Goal: Information Seeking & Learning: Learn about a topic

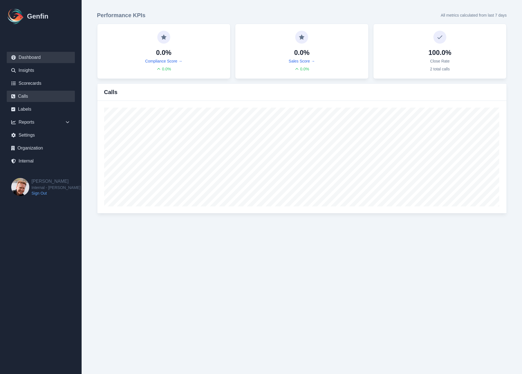
click at [30, 95] on link "Calls" at bounding box center [41, 96] width 68 height 11
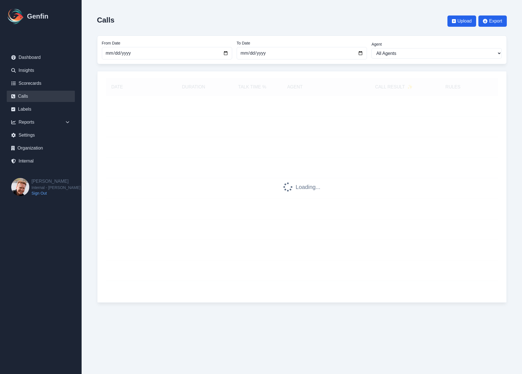
click at [305, 20] on div "Calls Upload Export" at bounding box center [302, 21] width 410 height 20
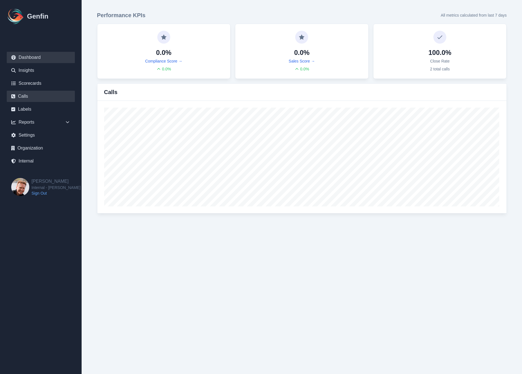
click at [22, 92] on link "Calls" at bounding box center [41, 96] width 68 height 11
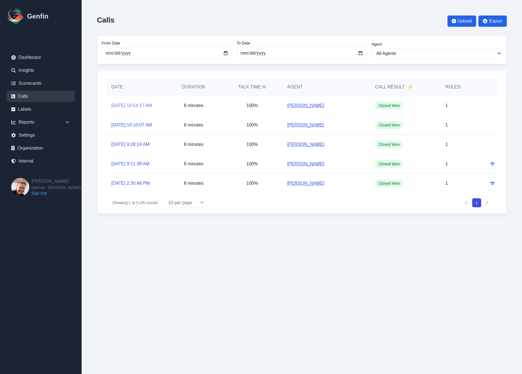
click at [130, 105] on link "[DATE] 10:54:17 AM" at bounding box center [132, 105] width 41 height 7
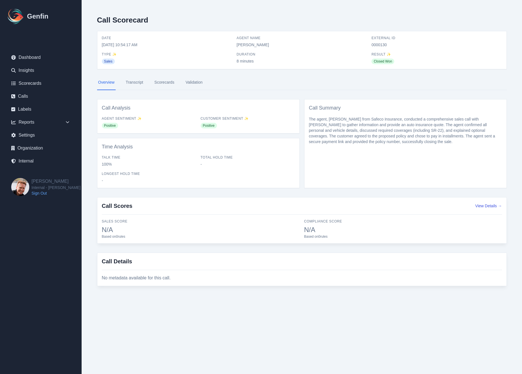
click at [146, 82] on nav "Overview Transcript Scorecards Validation" at bounding box center [302, 82] width 410 height 15
click at [137, 83] on link "Transcript" at bounding box center [135, 82] width 20 height 15
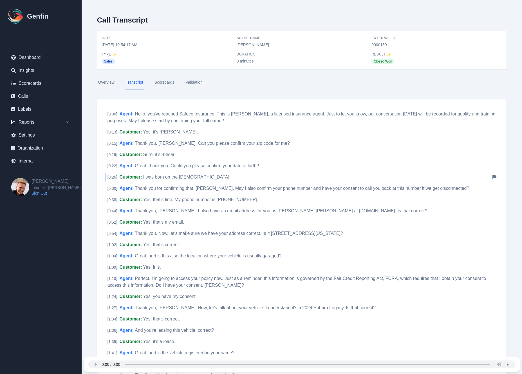
click at [135, 177] on span "Customer :" at bounding box center [131, 177] width 23 height 5
click at [167, 80] on link "Scorecards" at bounding box center [164, 82] width 22 height 15
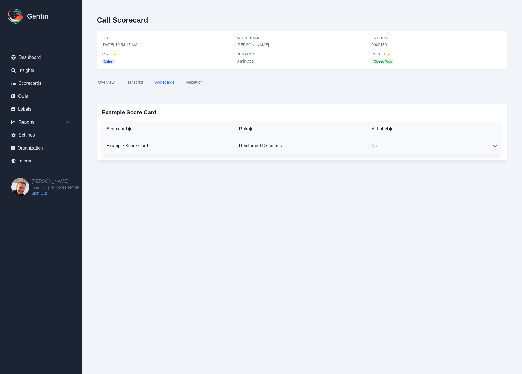
click at [411, 144] on div "No" at bounding box center [428, 146] width 112 height 6
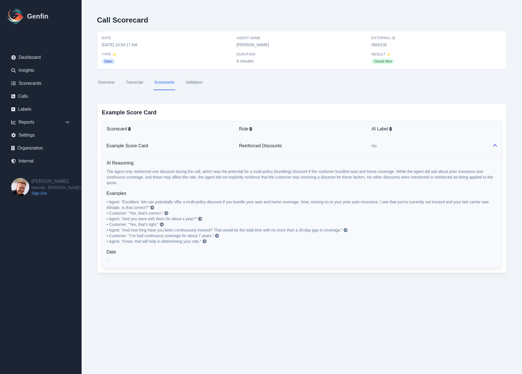
click at [86, 126] on div "Call Scorecard Date [DATE] 10:54:17 AM Agent Name [PERSON_NAME] External ID 000…" at bounding box center [302, 146] width 433 height 293
click at [91, 112] on div "Call Scorecard Date [DATE] 10:54:17 AM Agent Name [PERSON_NAME] External ID 000…" at bounding box center [302, 146] width 433 height 293
click at [52, 238] on aside "Genfin Dashboard Insights Scorecards Calls Labels Reports Sales Compliance Agen…" at bounding box center [41, 187] width 82 height 374
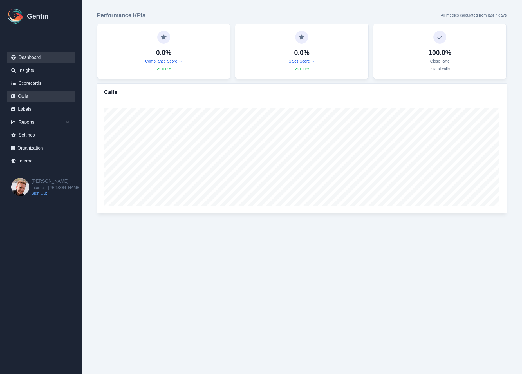
click at [26, 95] on link "Calls" at bounding box center [41, 96] width 68 height 11
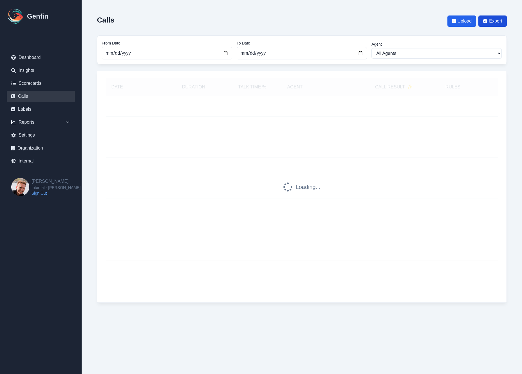
click at [490, 24] on span "Export" at bounding box center [495, 21] width 13 height 7
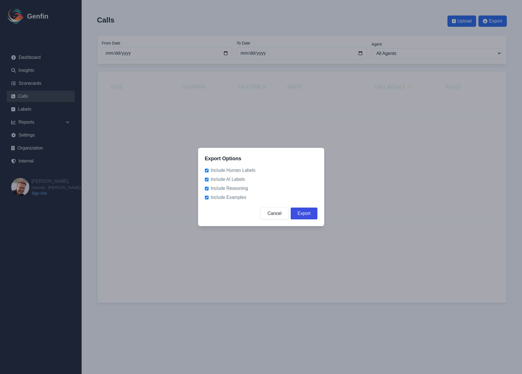
click at [273, 209] on button "Cancel" at bounding box center [274, 214] width 28 height 12
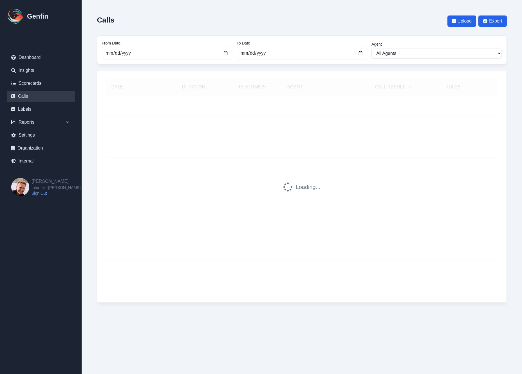
click at [465, 30] on div "Calls Upload Export" at bounding box center [302, 21] width 410 height 20
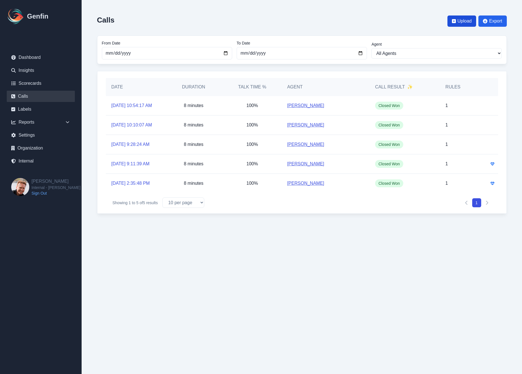
click at [460, 19] on span "Upload" at bounding box center [465, 21] width 14 height 7
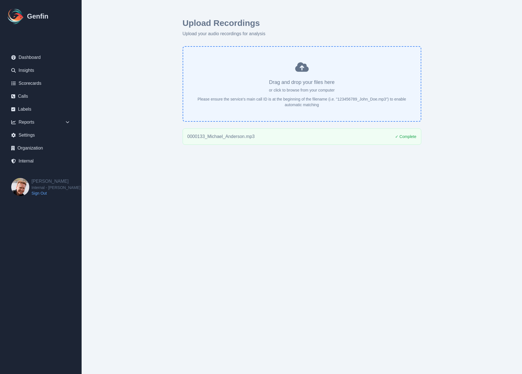
click at [137, 163] on html "Genfin Dashboard Insights Scorecards Calls Labels Reports Sales Compliance Agen…" at bounding box center [261, 81] width 522 height 163
click at [24, 93] on link "Calls" at bounding box center [41, 96] width 68 height 11
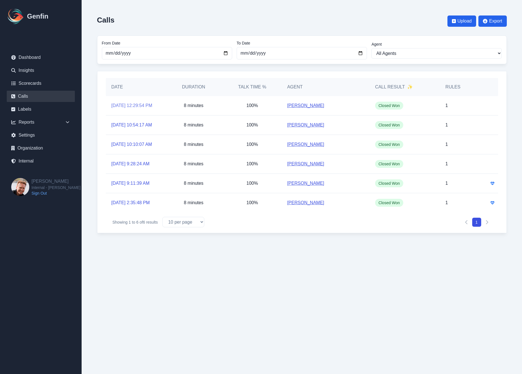
click at [122, 106] on link "9/3/2025, 12:29:54 PM" at bounding box center [132, 105] width 41 height 7
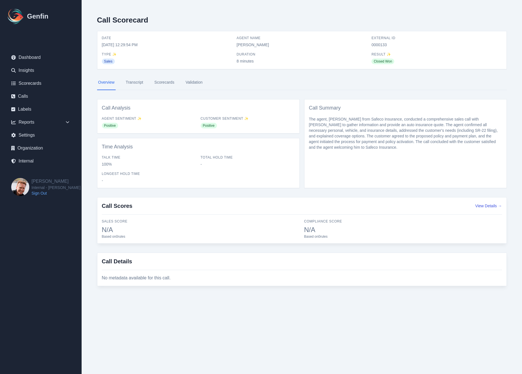
click at [137, 83] on link "Transcript" at bounding box center [135, 82] width 20 height 15
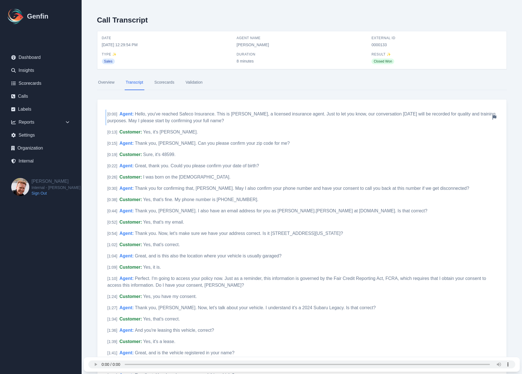
click at [138, 115] on span "Hello, you've reached Safeco Insurance. This is [PERSON_NAME], a licensed insur…" at bounding box center [302, 118] width 388 height 12
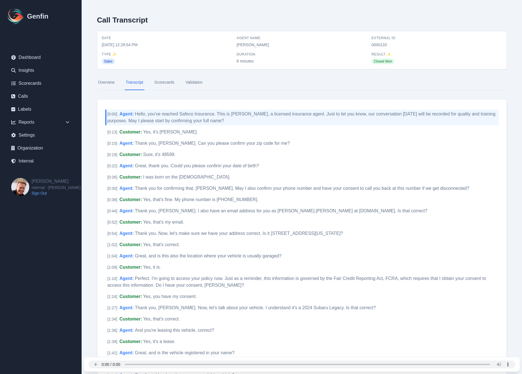
click at [167, 90] on div "Overview Transcript Scorecards Validation" at bounding box center [302, 87] width 410 height 24
click at [163, 86] on link "Scorecards" at bounding box center [164, 82] width 22 height 15
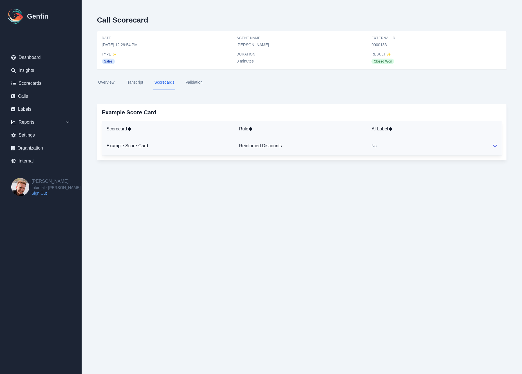
click at [421, 150] on td "No" at bounding box center [427, 146] width 121 height 18
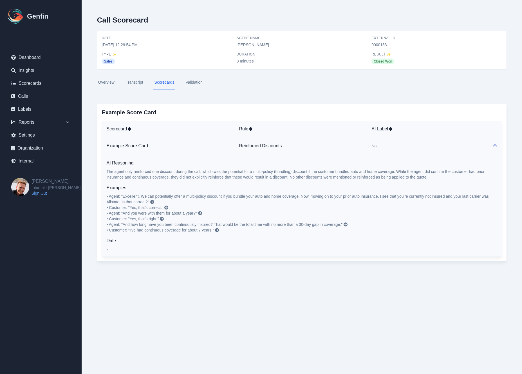
click at [202, 214] on icon at bounding box center [200, 213] width 4 height 4
